Goal: Task Accomplishment & Management: Check status

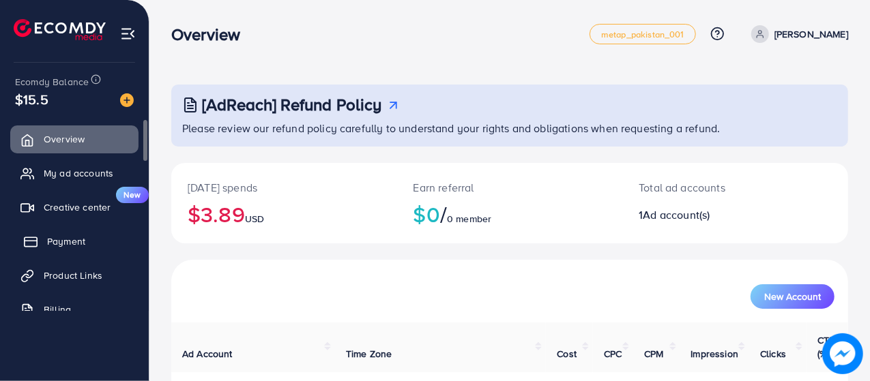
click at [59, 240] on span "Payment" at bounding box center [66, 242] width 38 height 14
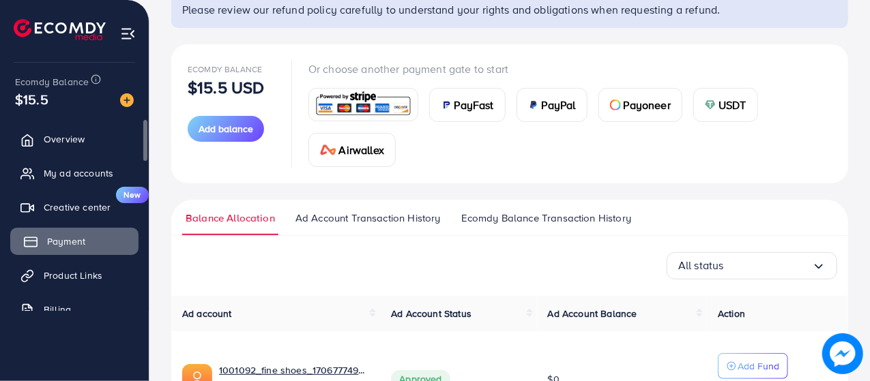
scroll to position [220, 0]
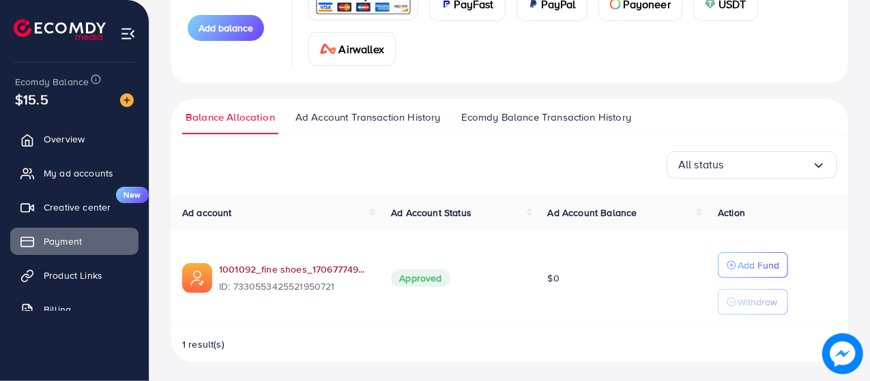
click at [259, 269] on link "1001092_fine shoes_1706777499999" at bounding box center [294, 270] width 150 height 14
